Goal: Task Accomplishment & Management: Complete application form

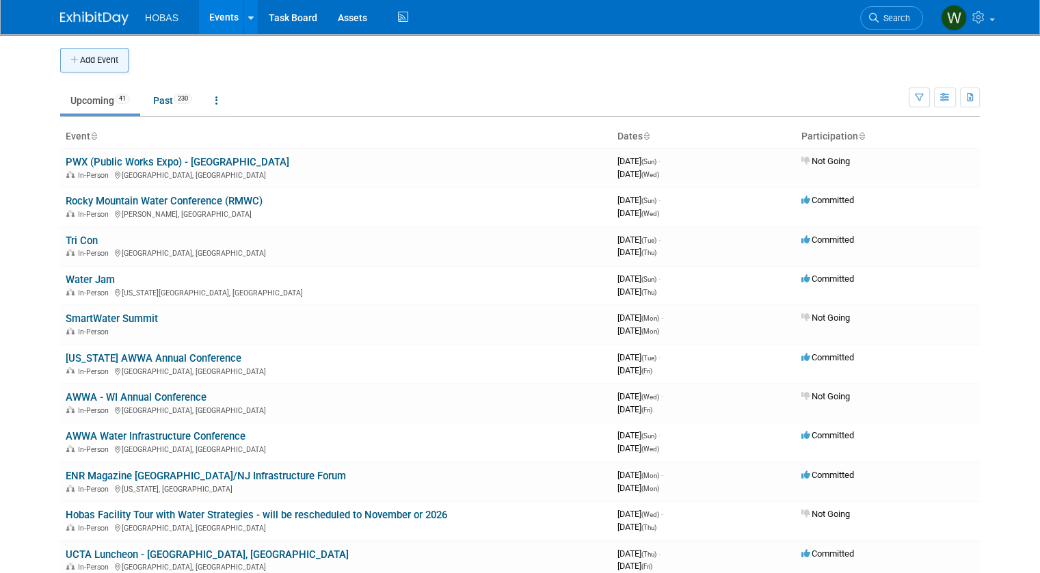
click at [109, 61] on button "Add Event" at bounding box center [94, 60] width 68 height 25
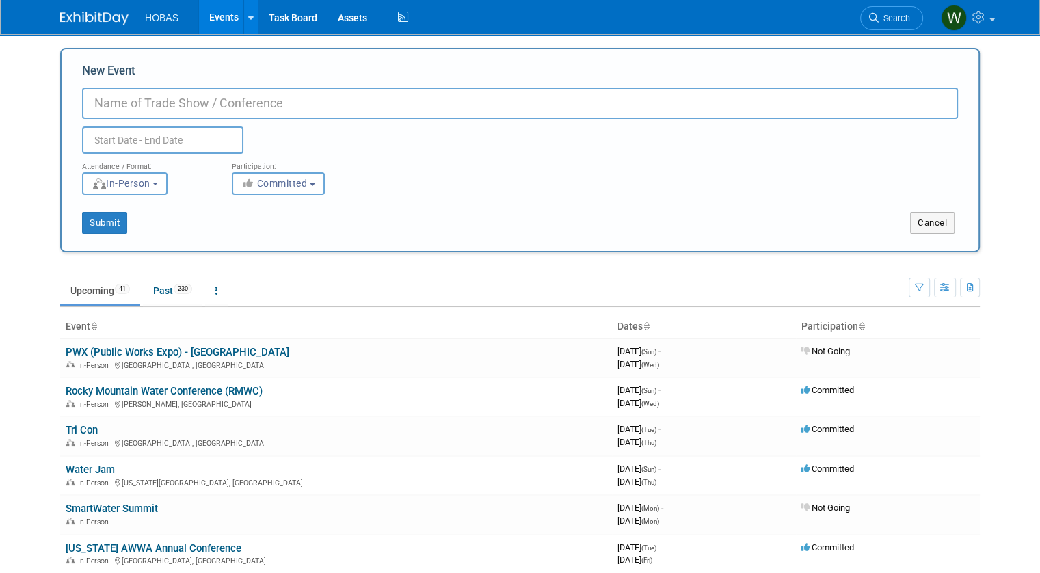
click at [205, 101] on input "New Event" at bounding box center [520, 103] width 876 height 31
paste input "ASCE/HCA ANNUAL JOINT LUNCHEON"
type input "ASCE/HCA ANNUAL JOINT LUNCHEON"
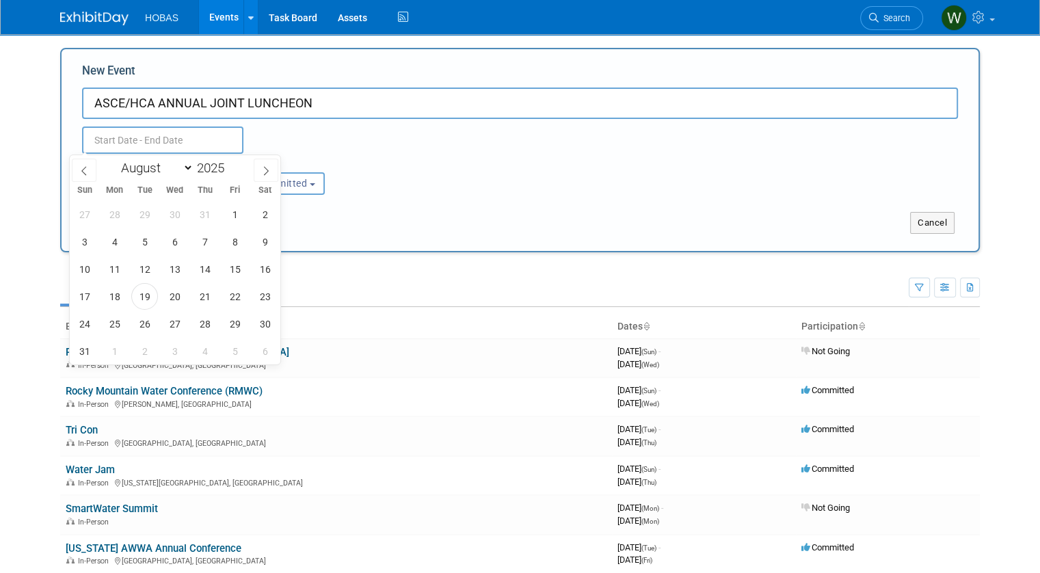
click at [134, 139] on input "text" at bounding box center [162, 140] width 161 height 27
click at [205, 322] on span "28" at bounding box center [204, 323] width 27 height 27
type input "[DATE] to [DATE]"
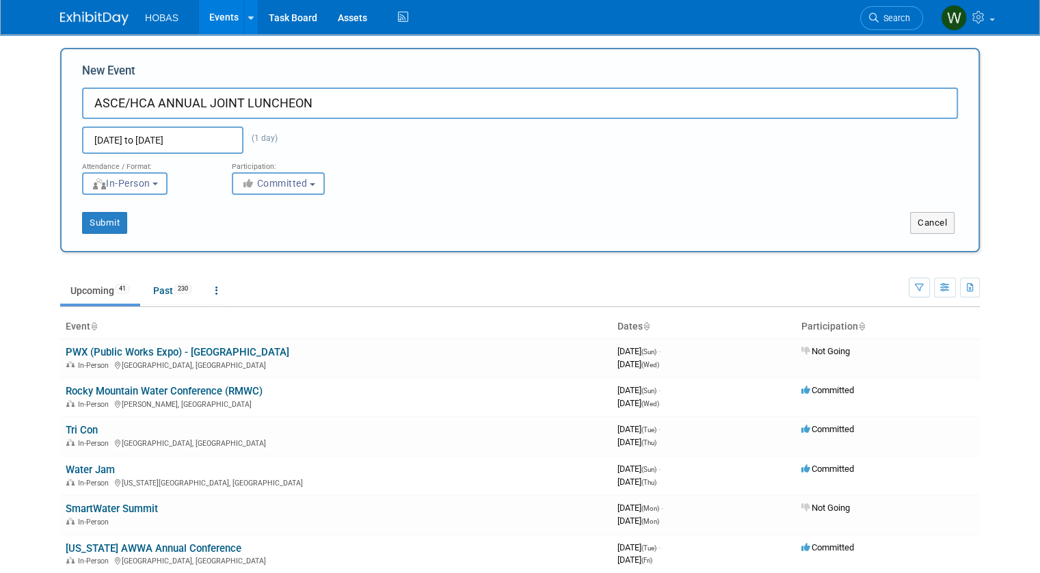
click at [560, 154] on div "Attendance / Format: <img src="https://www.exhibitday.com/Images/Format-InPerso…" at bounding box center [520, 174] width 897 height 41
click at [109, 220] on button "Submit" at bounding box center [104, 223] width 45 height 22
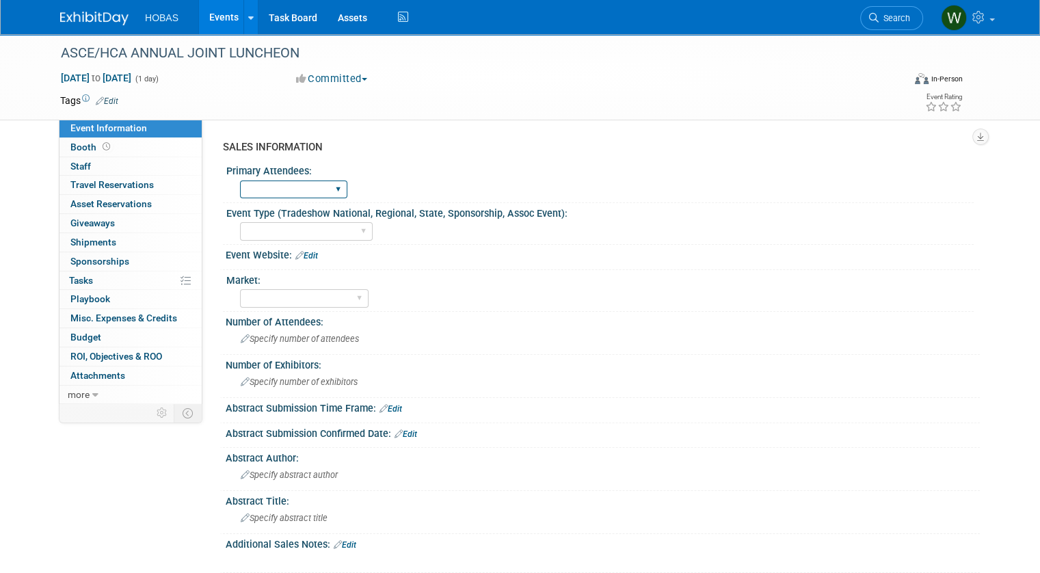
click at [290, 193] on select "Owners Engineers Contractors Owners/Engineers" at bounding box center [293, 190] width 107 height 18
select select "Engineers"
click at [240, 181] on select "Owners Engineers Contractors Owners/Engineers" at bounding box center [293, 190] width 107 height 18
click at [280, 226] on select "Tradeshow International Tradeshow National Tradeshow Regional Tradeshow State S…" at bounding box center [306, 231] width 133 height 18
select select "Association Event"
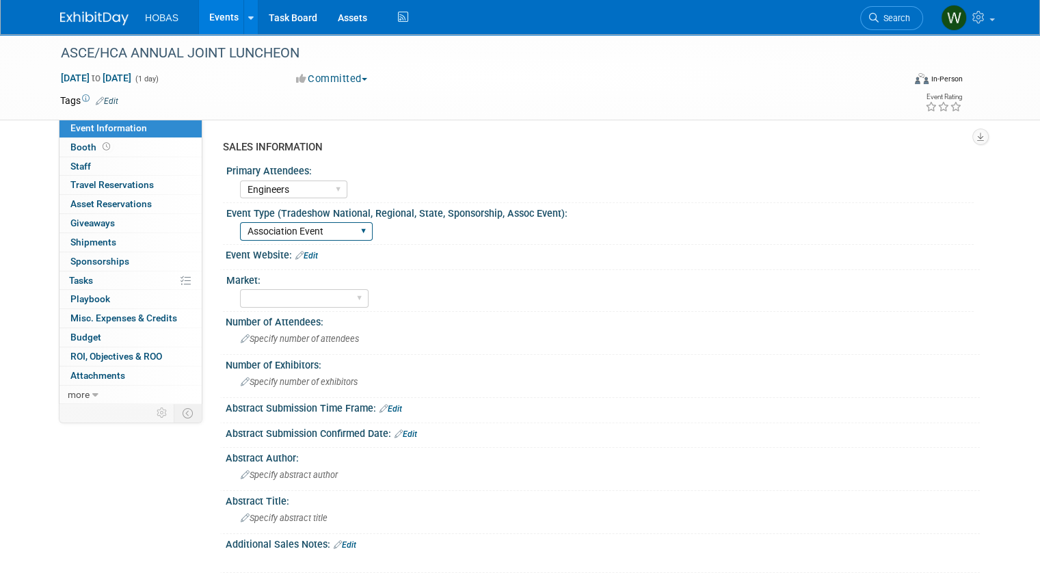
click at [240, 222] on select "Tradeshow International Tradeshow National Tradeshow Regional Tradeshow State S…" at bounding box center [306, 231] width 133 height 18
click at [287, 302] on select "Wastewater Water Water AND Wastewater Trenchless Hydro Power Irrigation Other" at bounding box center [304, 298] width 129 height 18
select select "Water AND Wastewater"
click at [240, 289] on select "Wastewater Water Water AND Wastewater Trenchless Hydro Power Irrigation Other" at bounding box center [304, 298] width 129 height 18
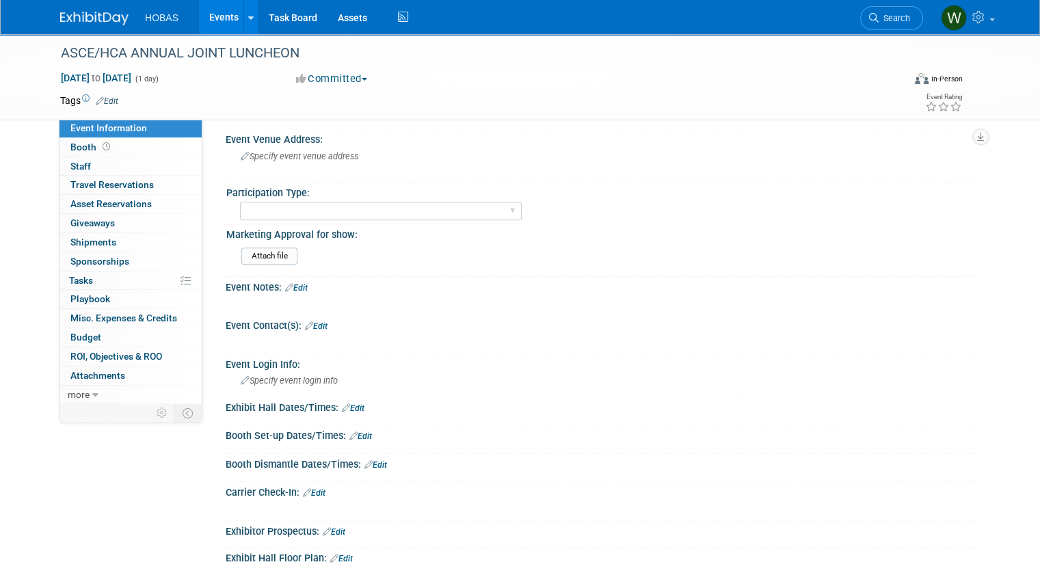
scroll to position [547, 0]
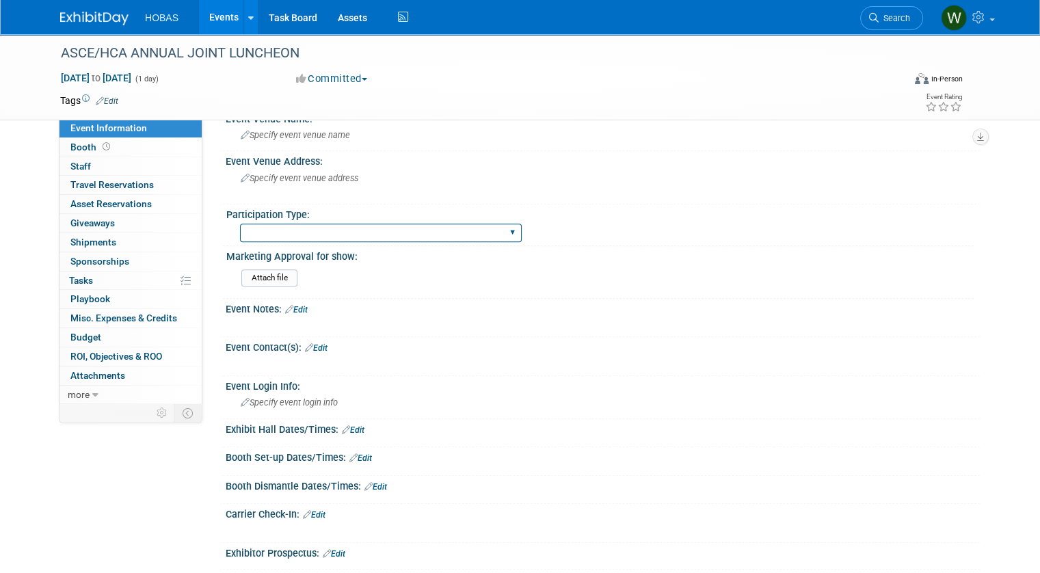
click at [330, 226] on select "Attending only Exhibiting Sponsorship only Exhibiting and Sponsoring Exhibiting…" at bounding box center [381, 233] width 282 height 18
select select "Attending only"
click at [240, 224] on select "Attending only Exhibiting Sponsorship only Exhibiting and Sponsoring Exhibiting…" at bounding box center [381, 233] width 282 height 18
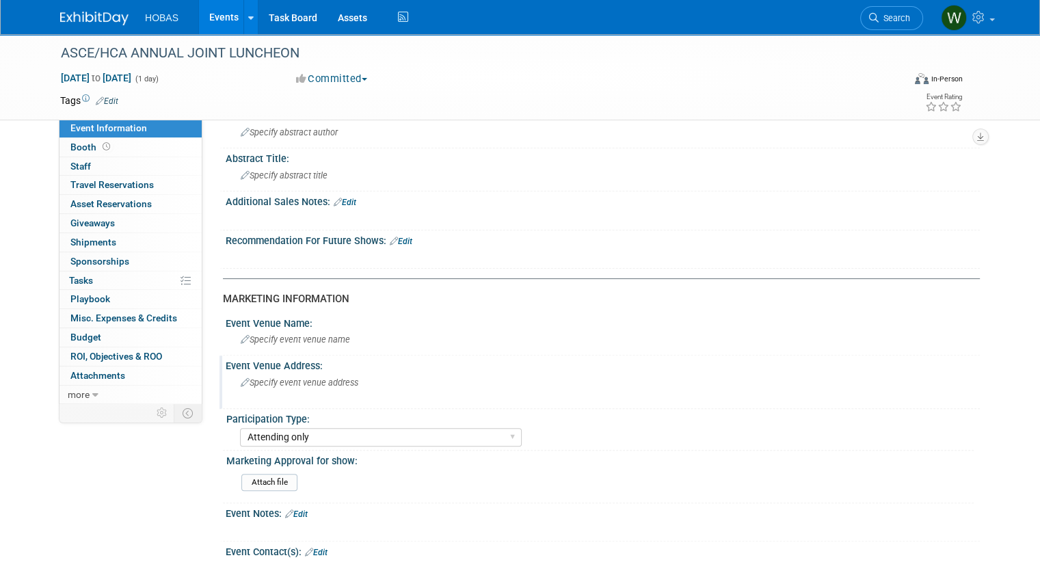
scroll to position [342, 0]
click at [241, 380] on icon at bounding box center [245, 384] width 9 height 9
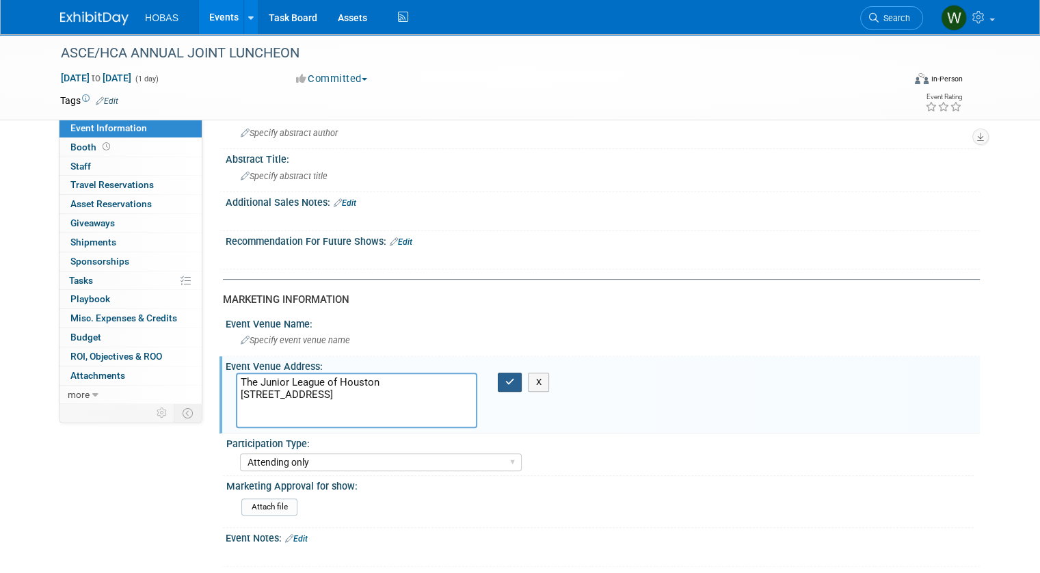
type textarea "The Junior League of Houston [STREET_ADDRESS]"
click at [498, 377] on button "button" at bounding box center [510, 382] width 25 height 19
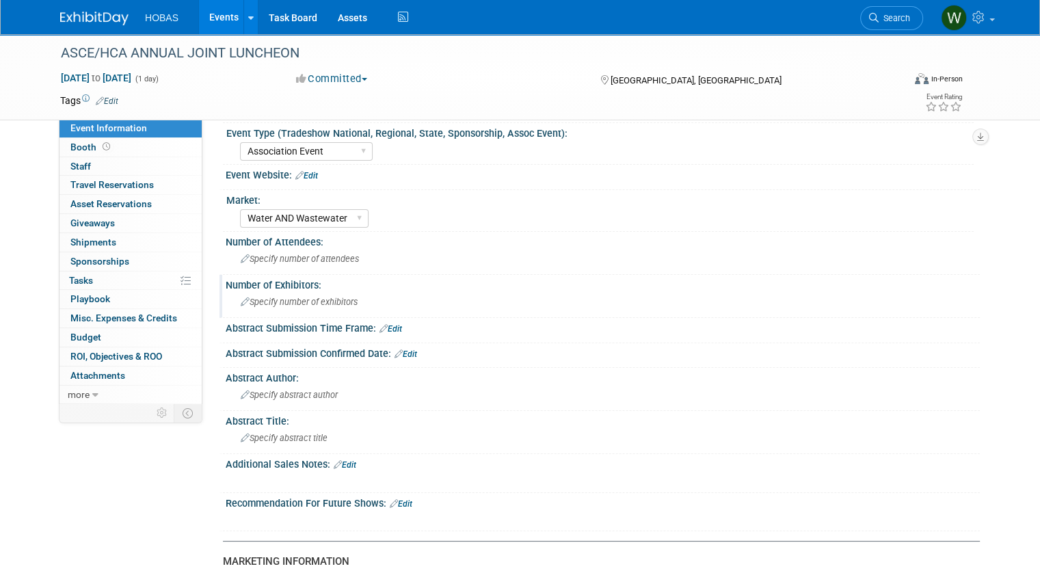
scroll to position [68, 0]
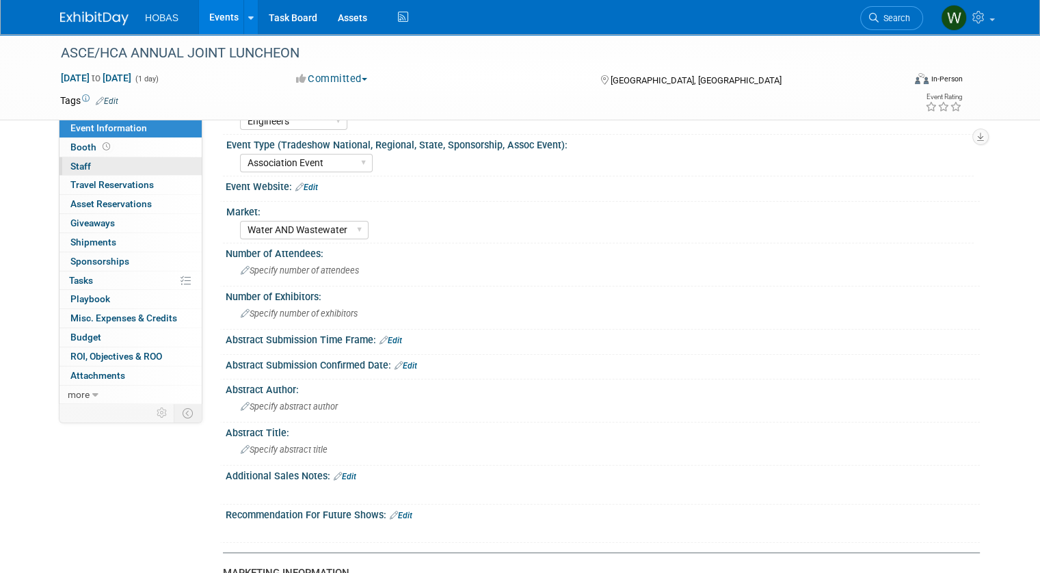
click at [79, 168] on link "0 Staff 0" at bounding box center [130, 166] width 142 height 18
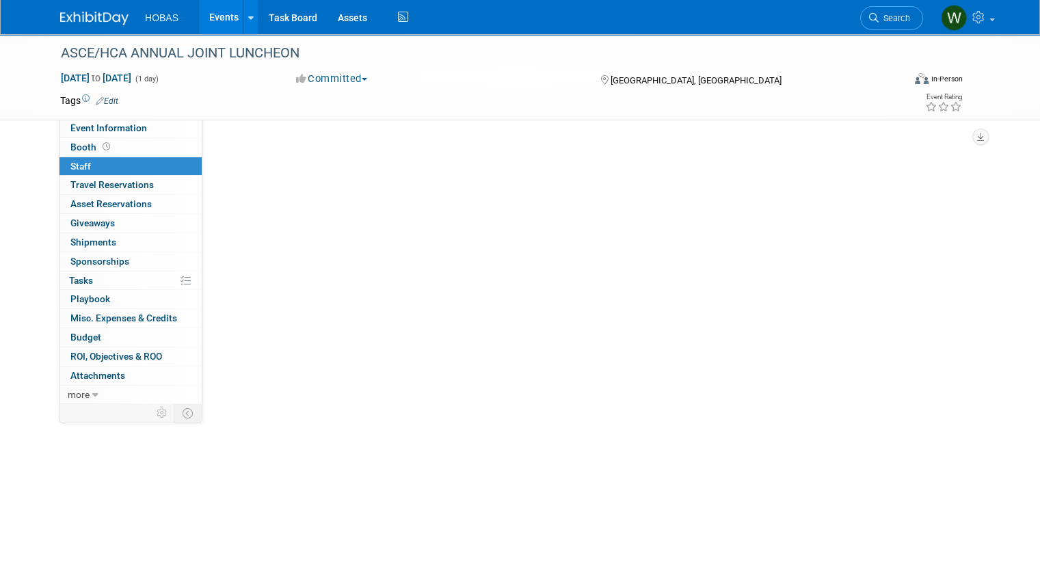
scroll to position [0, 0]
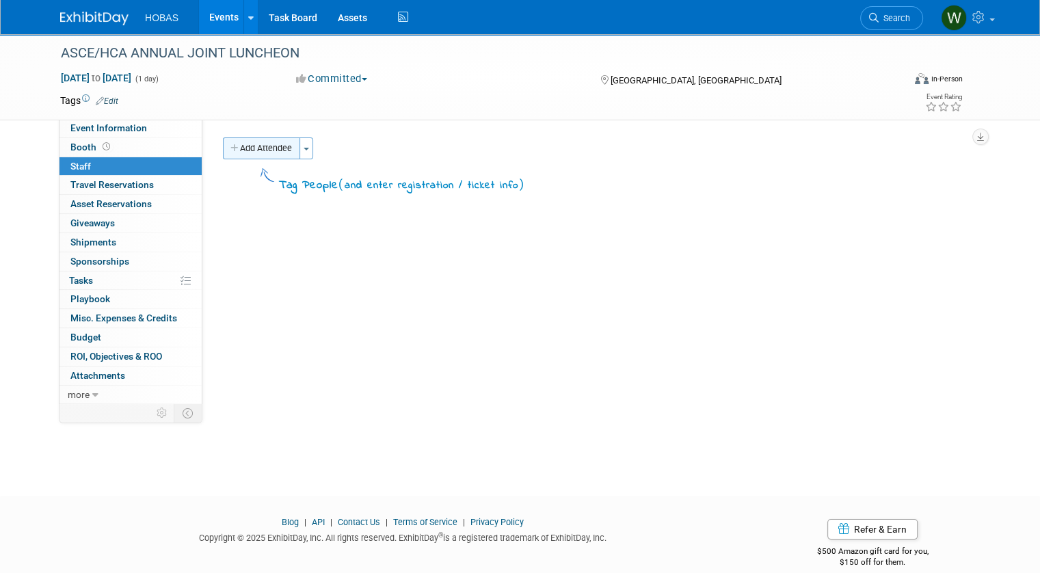
click at [255, 154] on button "Add Attendee" at bounding box center [261, 148] width 77 height 22
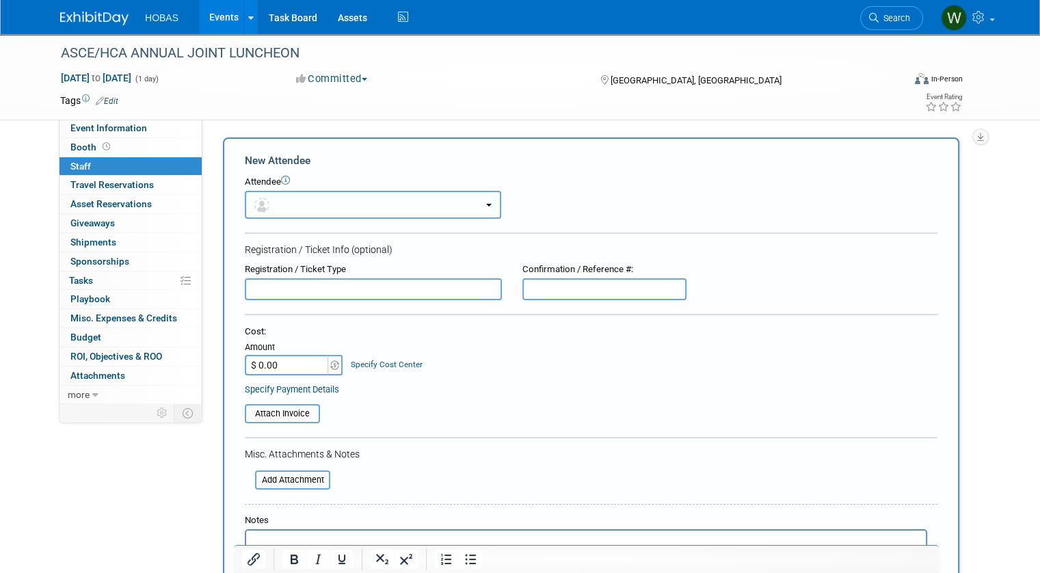
click at [265, 202] on button "button" at bounding box center [373, 205] width 256 height 28
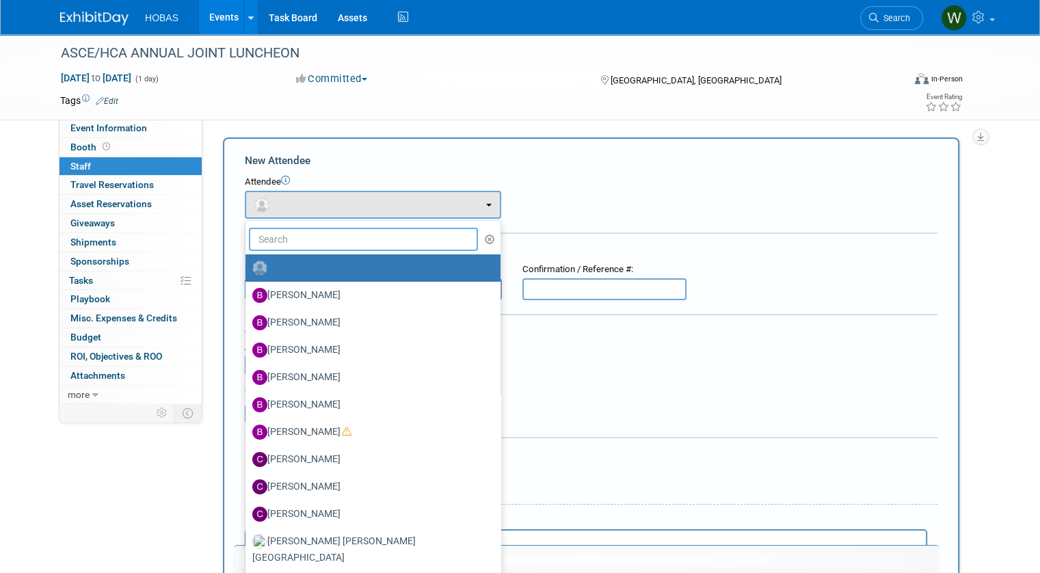
click at [282, 241] on input "text" at bounding box center [363, 239] width 229 height 23
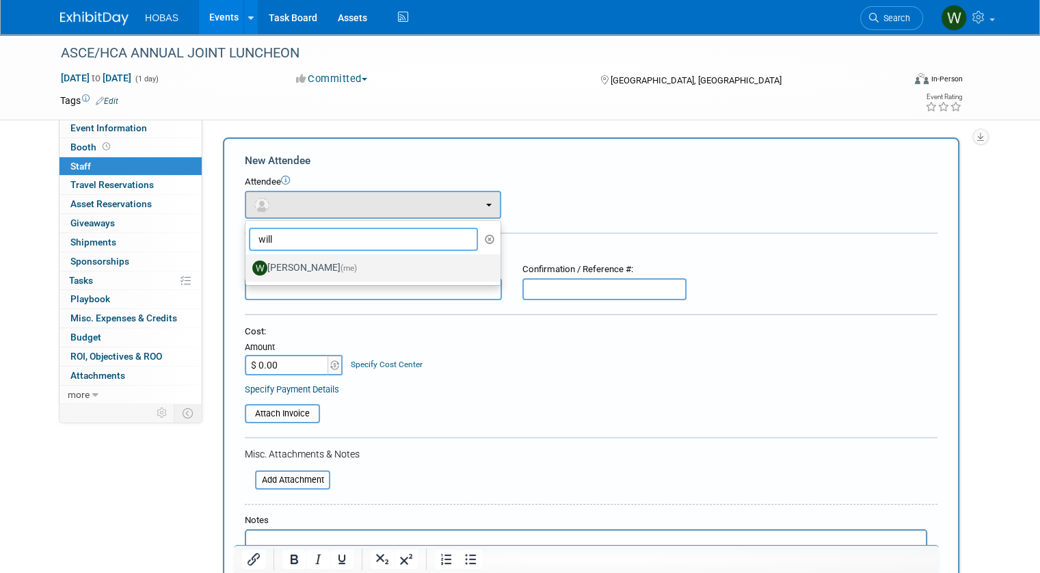
type input "will"
click at [295, 269] on label "[PERSON_NAME] (me)" at bounding box center [369, 268] width 235 height 22
click at [248, 269] on input "[PERSON_NAME] (me)" at bounding box center [243, 266] width 9 height 9
select select "fb44bd09-3d73-427c-8d28-fe1e2784bf51"
select select "2"
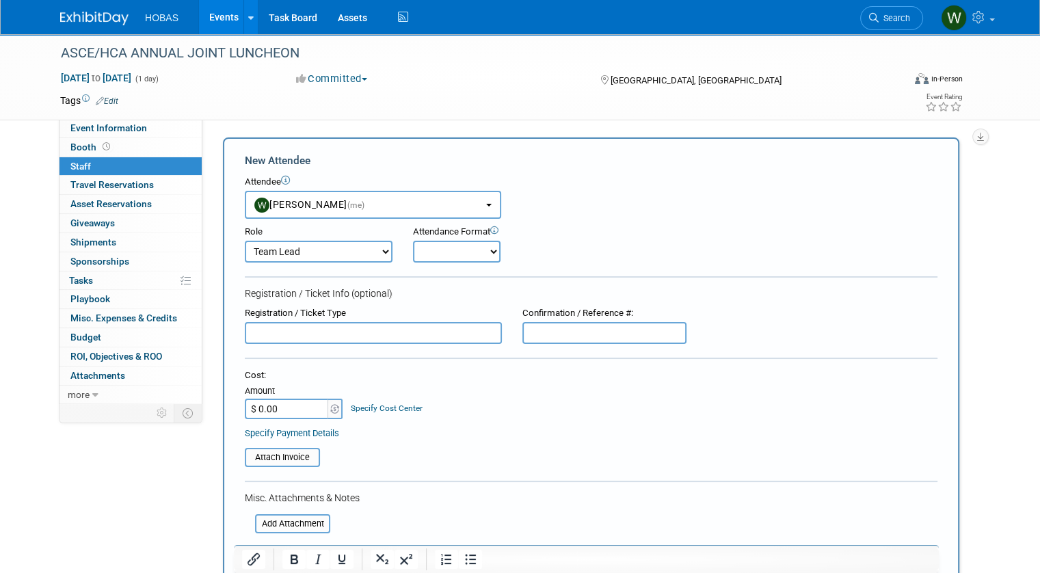
click at [435, 253] on select "Onsite Remote" at bounding box center [457, 252] width 88 height 22
select select "1"
click at [413, 241] on select "Onsite Remote" at bounding box center [457, 252] width 88 height 22
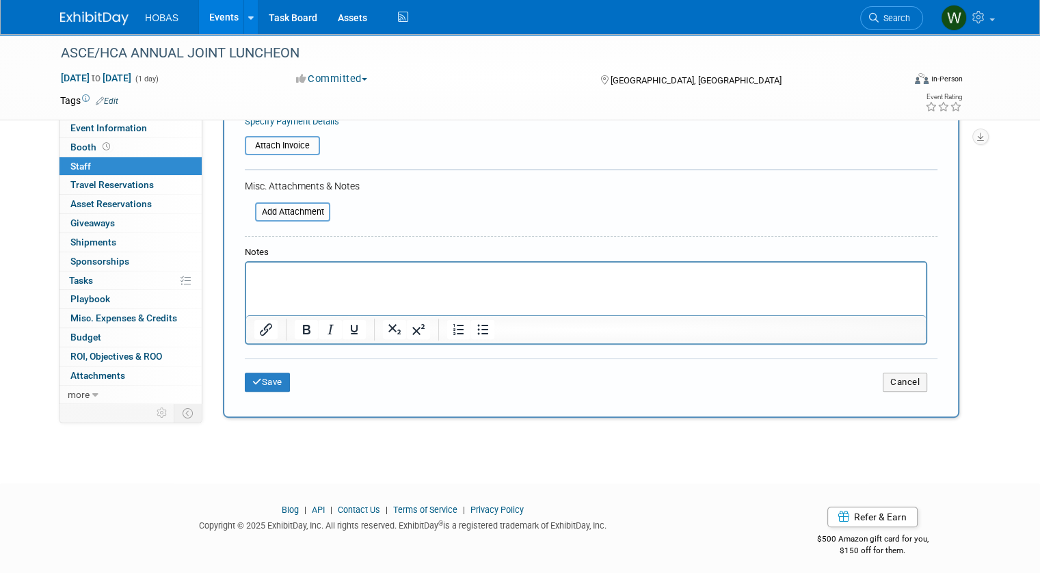
scroll to position [313, 0]
click at [268, 380] on button "Save" at bounding box center [267, 380] width 45 height 19
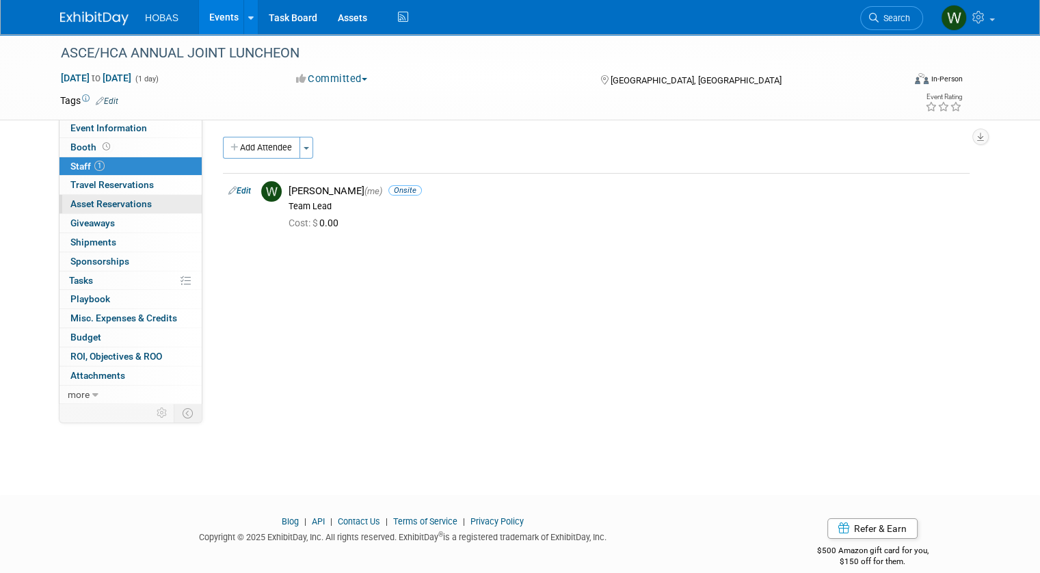
scroll to position [0, 0]
click at [97, 128] on span "Event Information" at bounding box center [108, 127] width 77 height 11
select select "Engineers"
select select "Association Event"
select select "Water AND Wastewater"
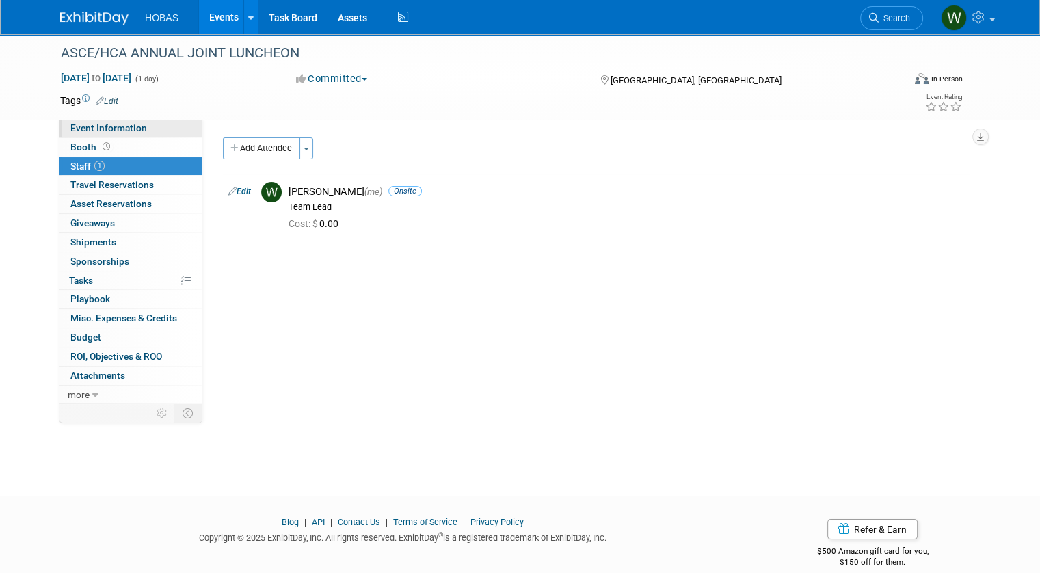
select select "Attending only"
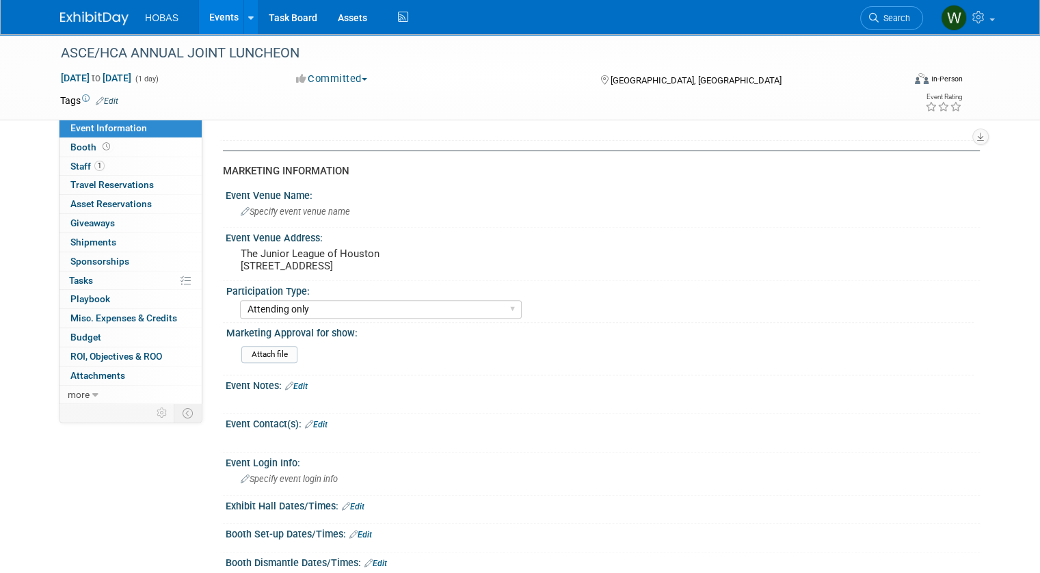
scroll to position [410, 0]
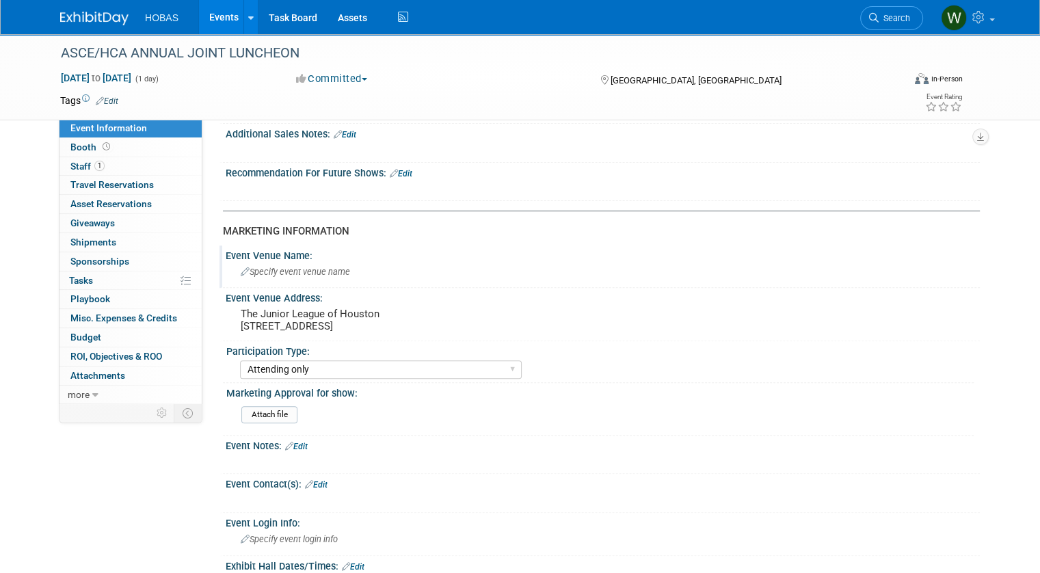
click at [283, 272] on span "Specify event venue name" at bounding box center [295, 272] width 109 height 10
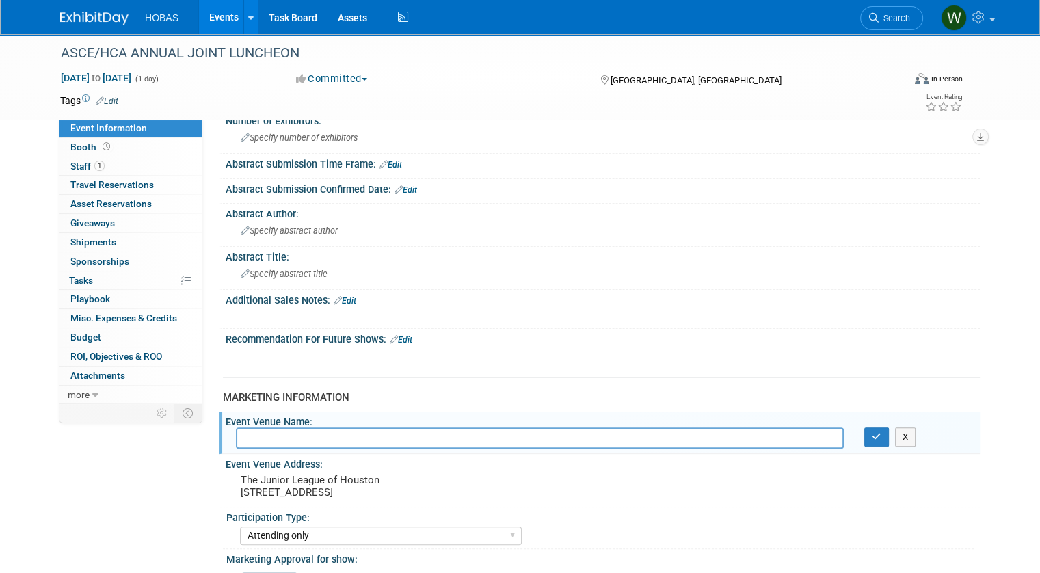
scroll to position [205, 0]
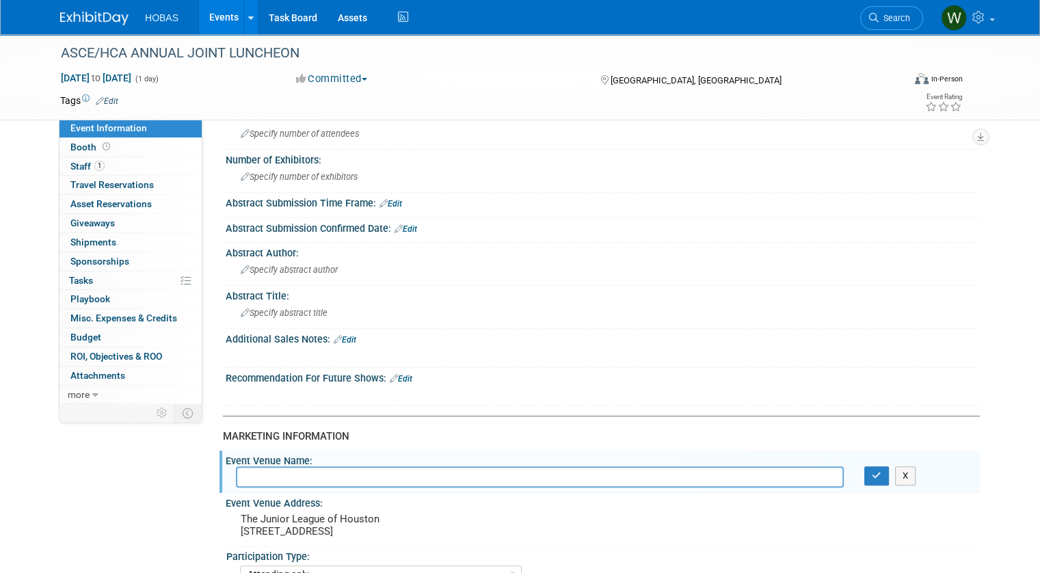
click at [265, 333] on div "Additional Sales Notes: Edit" at bounding box center [603, 338] width 754 height 18
click at [332, 330] on div "Additional Sales Notes: Edit" at bounding box center [603, 338] width 754 height 18
click at [334, 337] on link "Edit" at bounding box center [345, 340] width 23 height 10
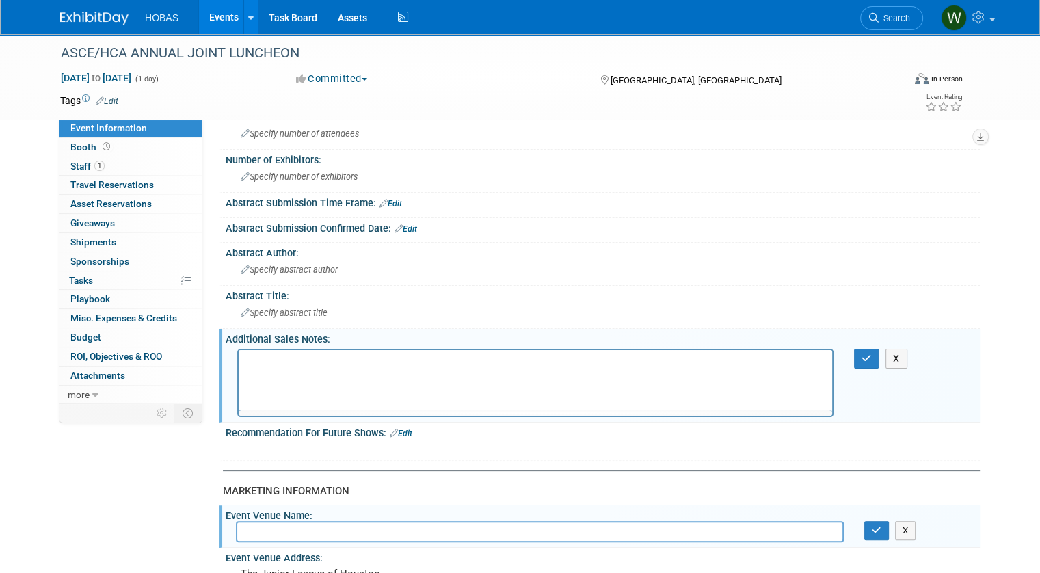
scroll to position [0, 0]
click at [327, 359] on p "Rich Text Area. Press ALT-0 for help." at bounding box center [536, 362] width 578 height 14
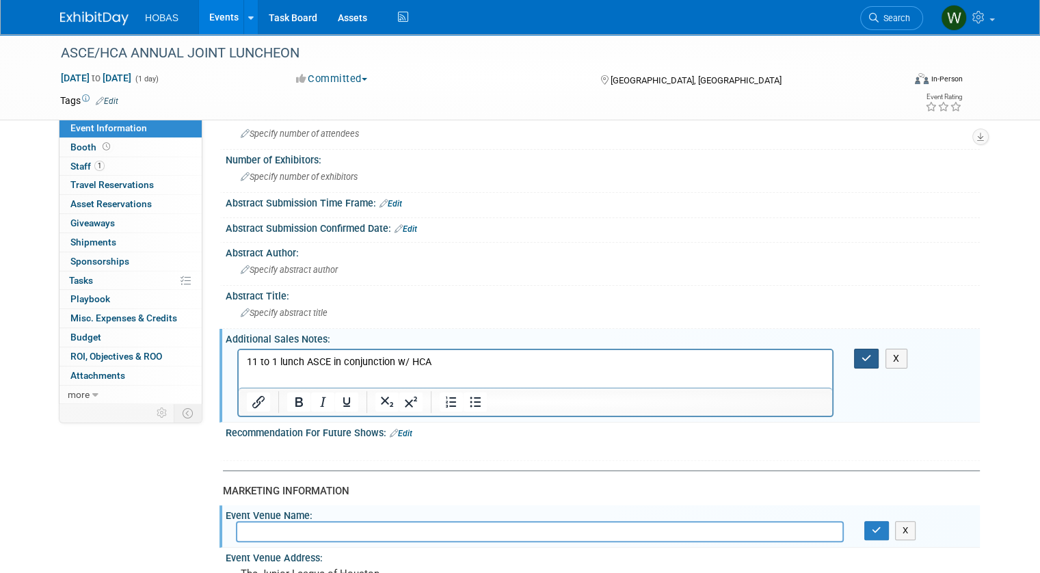
click at [869, 354] on icon "button" at bounding box center [867, 359] width 10 height 10
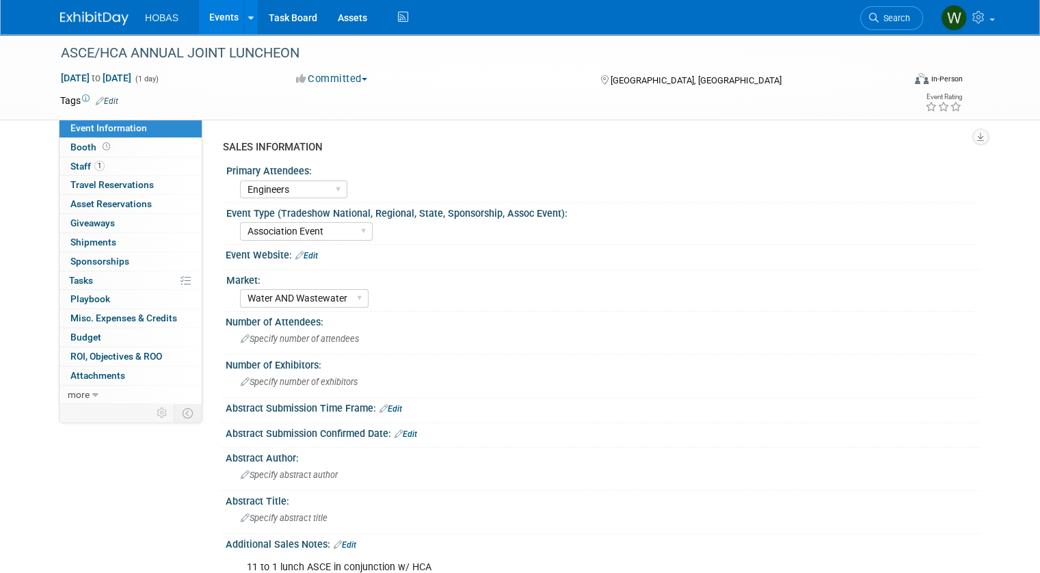
click at [92, 16] on img at bounding box center [94, 19] width 68 height 14
